Goal: Transaction & Acquisition: Subscribe to service/newsletter

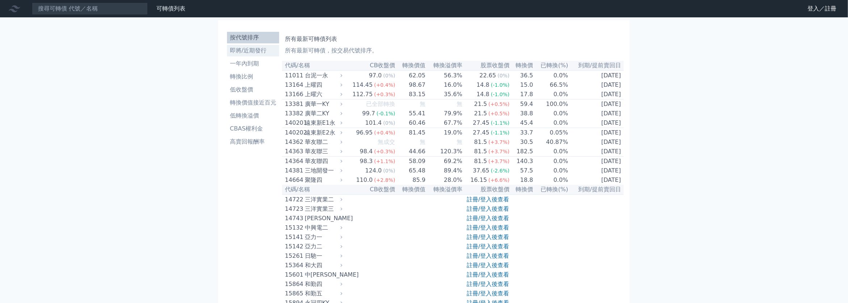
click at [258, 50] on li "即將/近期發行" at bounding box center [253, 50] width 52 height 9
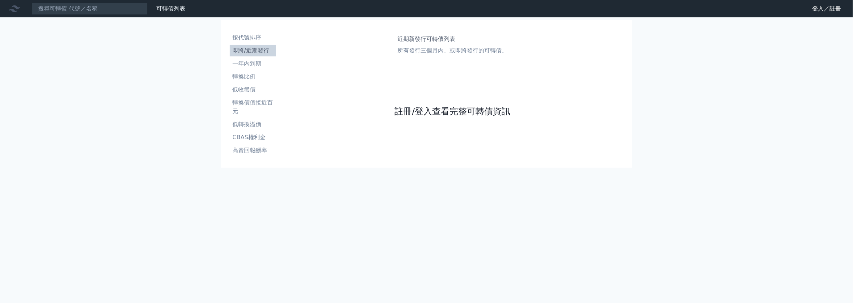
click at [396, 109] on link "註冊/登入查看完整可轉債資訊" at bounding box center [453, 112] width 116 height 12
click at [432, 110] on link "註冊/登入查看完整可轉債資訊" at bounding box center [453, 112] width 116 height 12
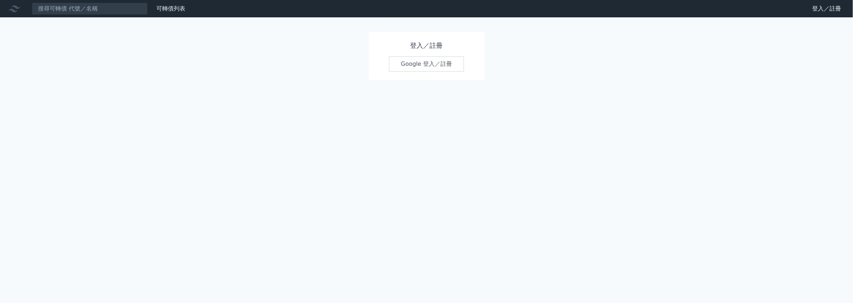
click at [424, 76] on div "登入／註冊 Google 登入／註冊" at bounding box center [427, 56] width 116 height 49
click at [424, 70] on link "Google 登入／註冊" at bounding box center [426, 63] width 75 height 15
click at [425, 66] on link "Google 登入／註冊" at bounding box center [426, 63] width 75 height 15
